Goal: Task Accomplishment & Management: Manage account settings

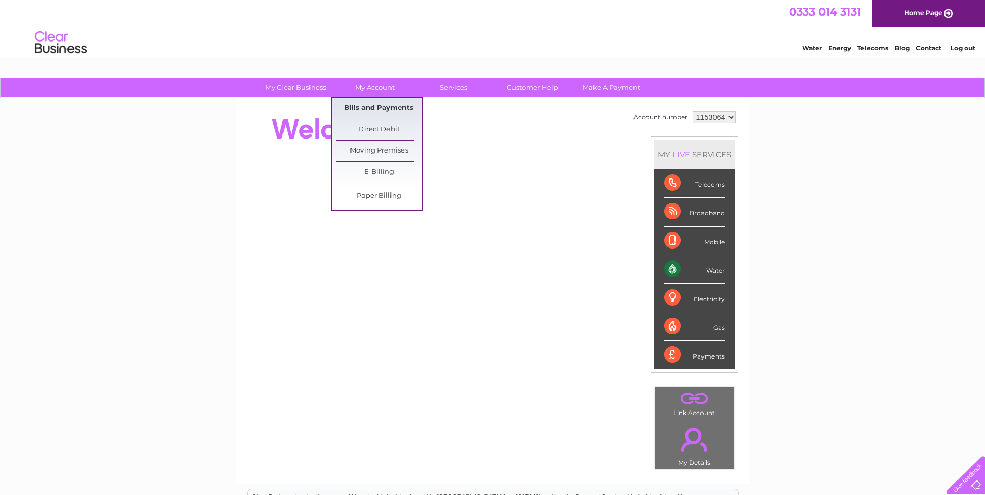
click at [361, 108] on link "Bills and Payments" at bounding box center [379, 108] width 86 height 21
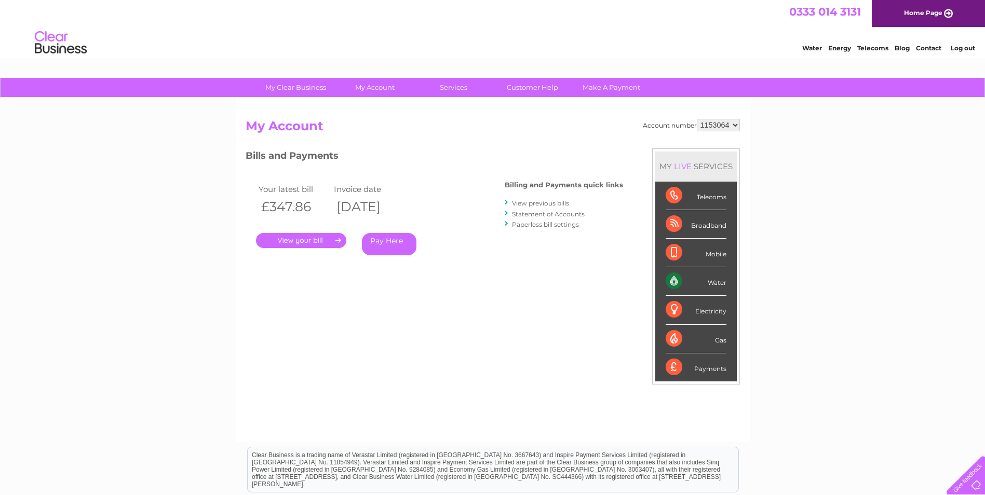
click at [555, 204] on link "View previous bills" at bounding box center [540, 203] width 57 height 8
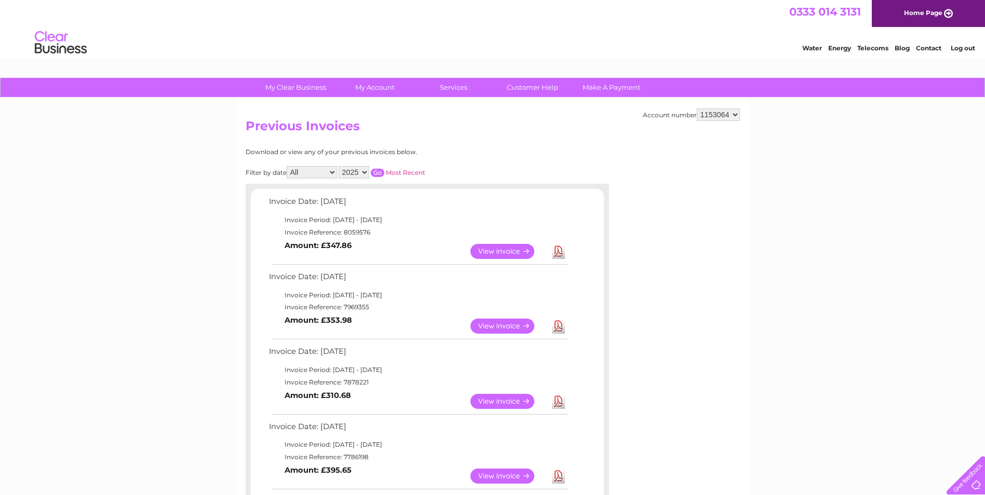
scroll to position [104, 0]
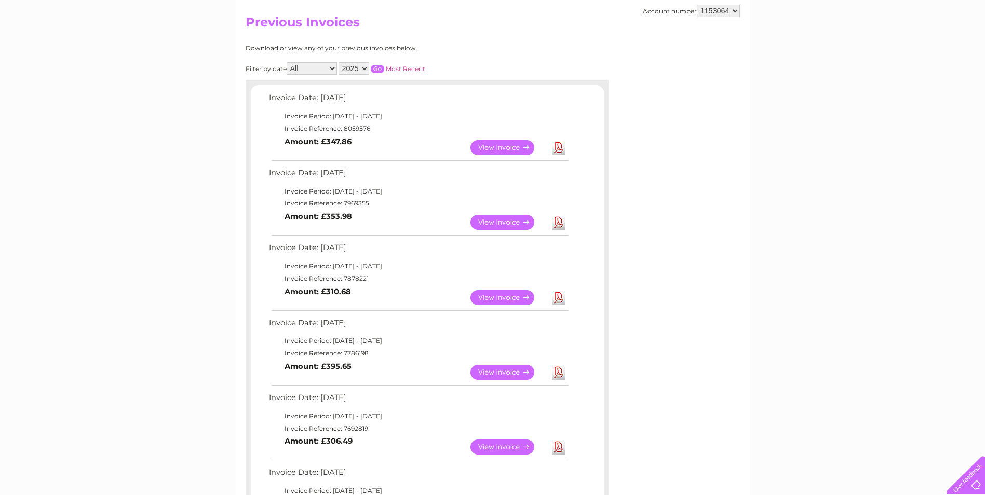
click at [509, 300] on link "View" at bounding box center [508, 297] width 76 height 15
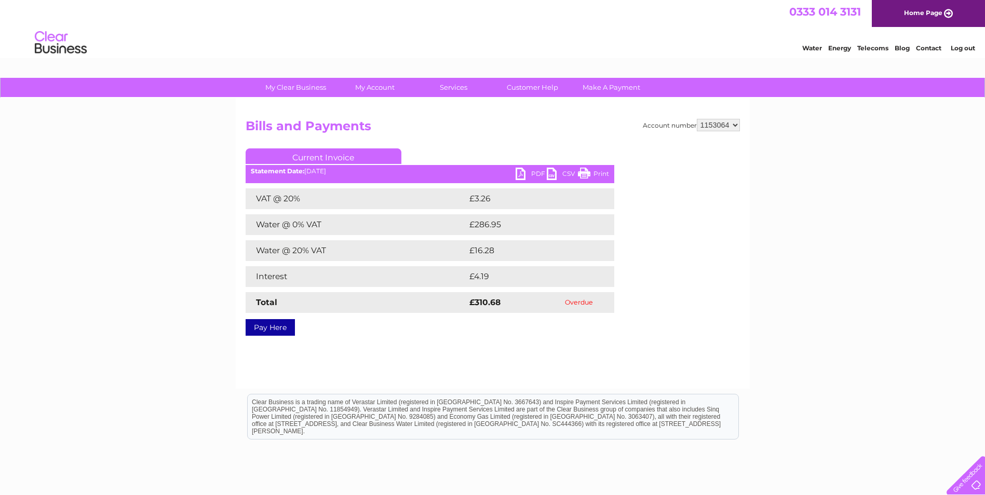
click at [530, 173] on link "PDF" at bounding box center [530, 175] width 31 height 15
click at [733, 272] on div at bounding box center [698, 210] width 81 height 125
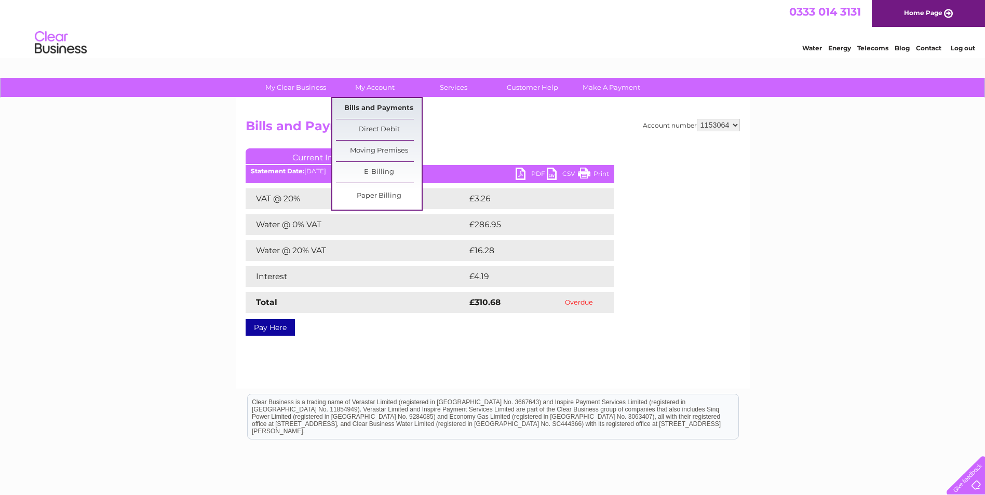
click at [367, 103] on link "Bills and Payments" at bounding box center [379, 108] width 86 height 21
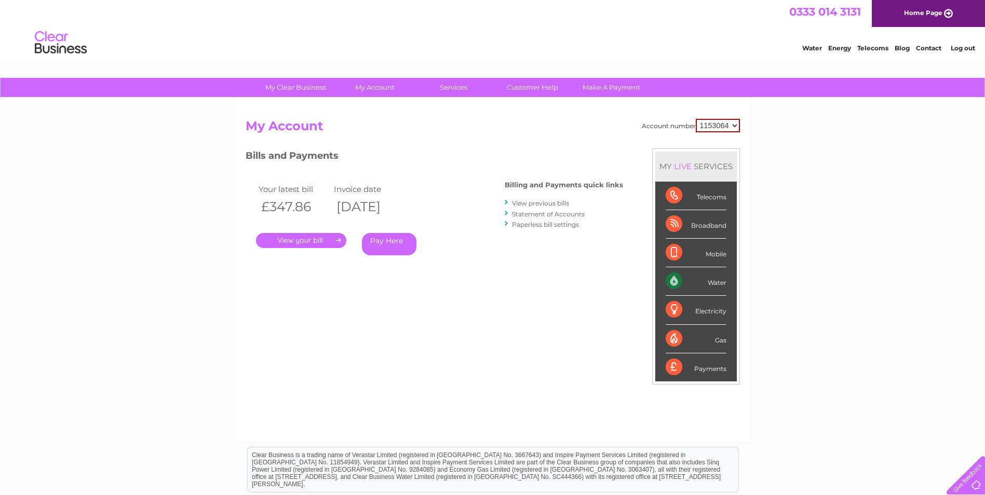
click at [309, 238] on link "." at bounding box center [301, 240] width 90 height 15
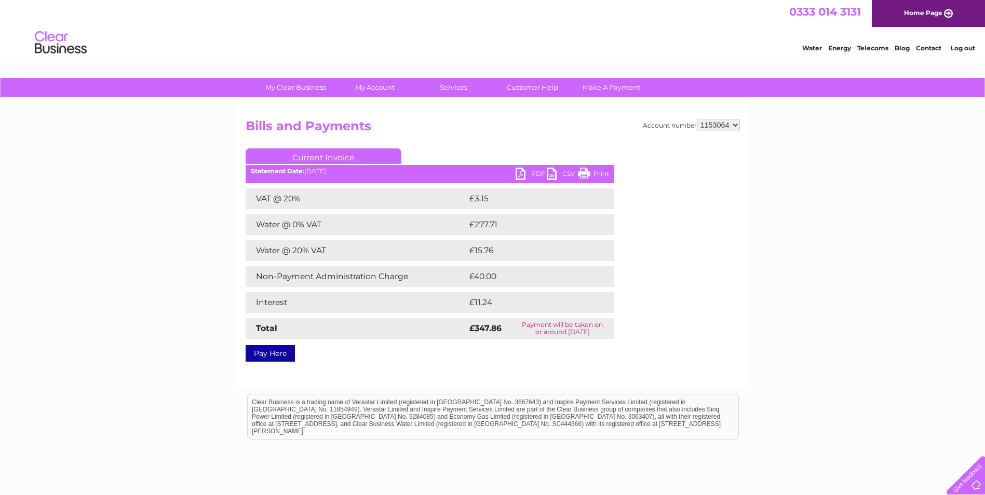
click at [527, 174] on link "PDF" at bounding box center [530, 175] width 31 height 15
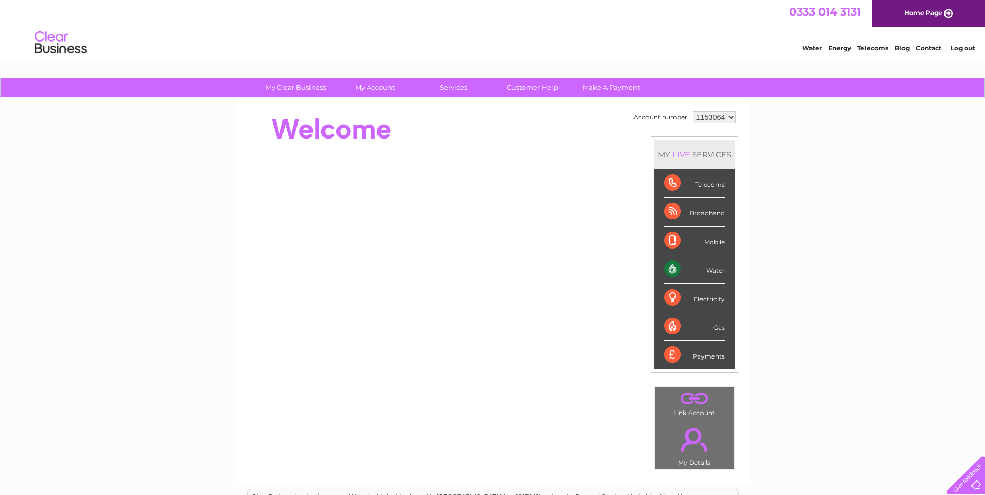
click at [971, 50] on link "Log out" at bounding box center [962, 48] width 24 height 8
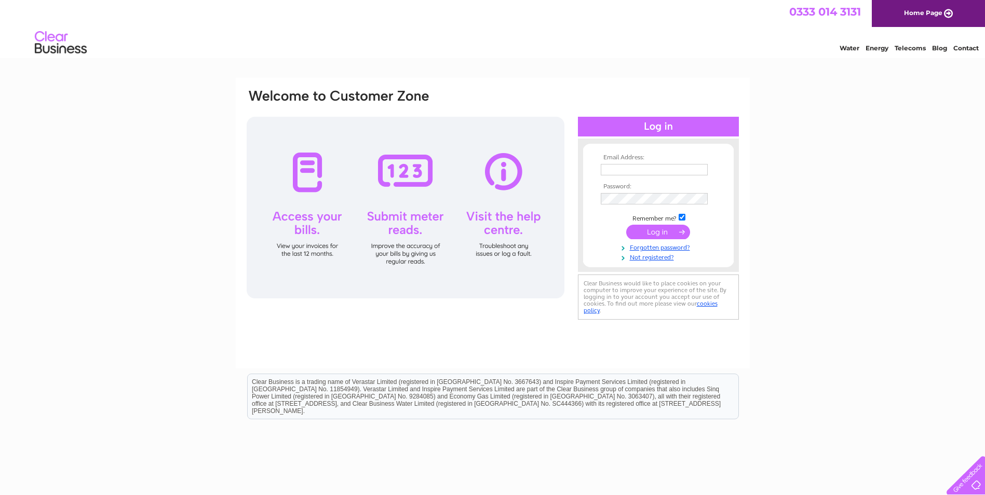
type input "[PERSON_NAME][EMAIL_ADDRESS][PERSON_NAME][DOMAIN_NAME]"
